Goal: Use online tool/utility

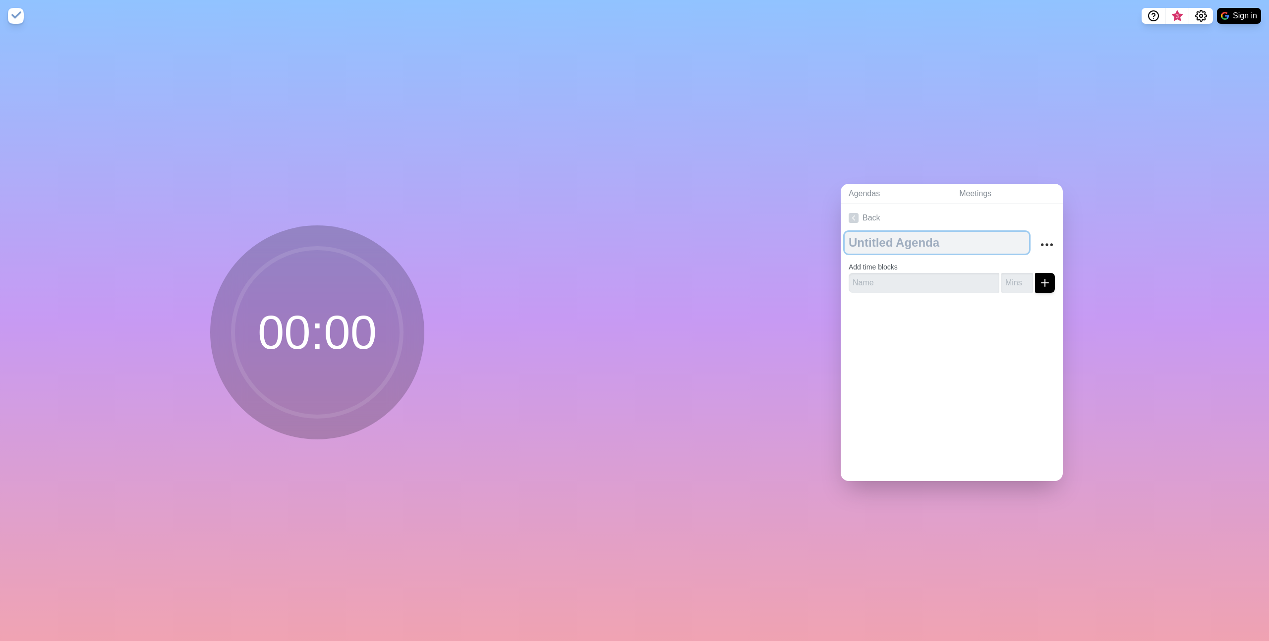
click at [876, 239] on textarea at bounding box center [937, 243] width 184 height 22
type textarea "Interview"
click at [876, 287] on input "text" at bounding box center [924, 283] width 151 height 20
type input "Introduction"
click at [1014, 285] on input "number" at bounding box center [1017, 283] width 32 height 20
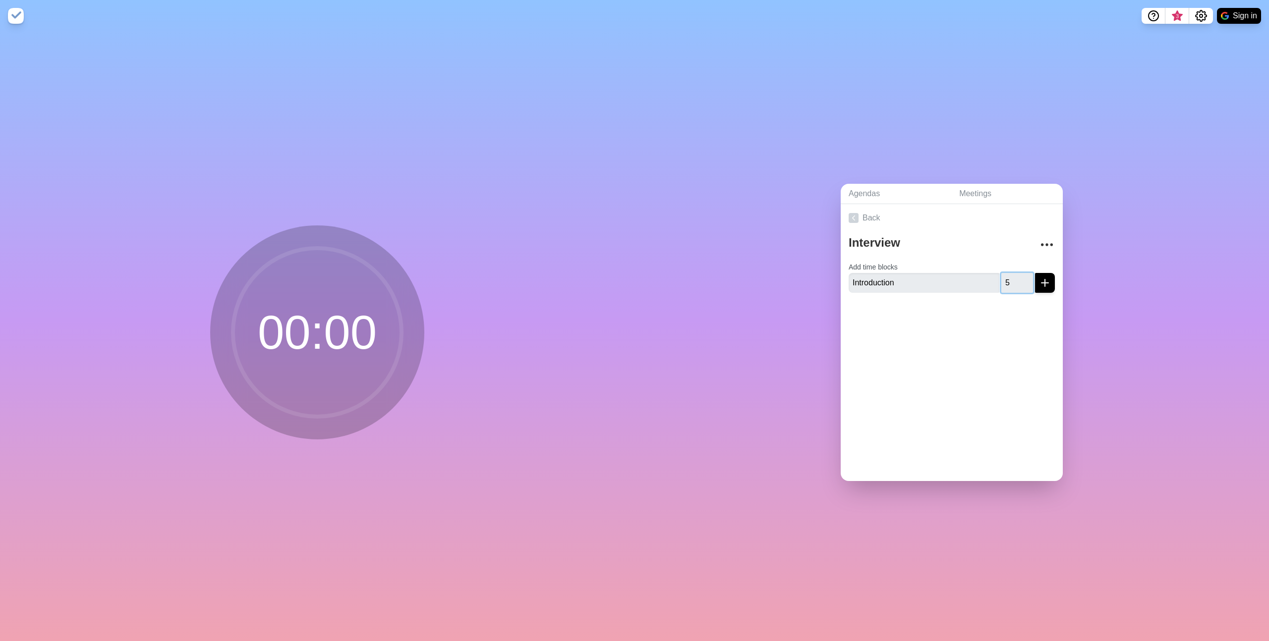
type input "5"
click at [1043, 286] on icon "submit" at bounding box center [1045, 283] width 12 height 12
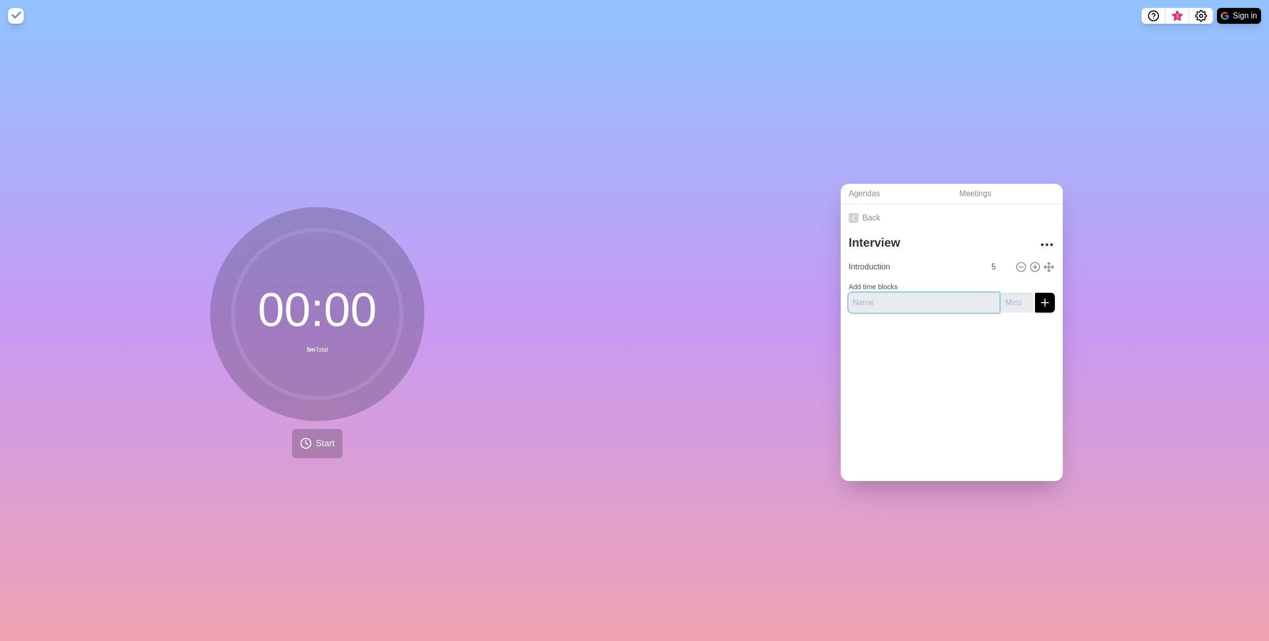
click at [889, 300] on input "text" at bounding box center [924, 303] width 151 height 20
click at [892, 304] on input "text" at bounding box center [924, 303] width 151 height 20
type input "Other"
